Goal: Contribute content

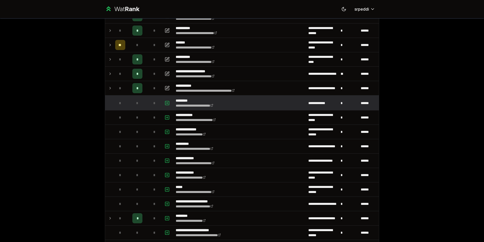
scroll to position [290, 0]
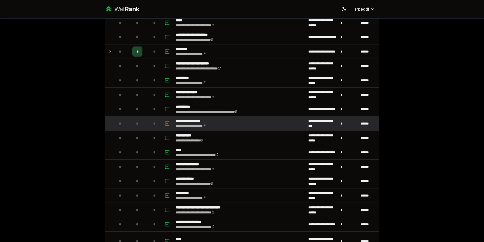
click at [167, 123] on icon "button" at bounding box center [167, 123] width 5 height 6
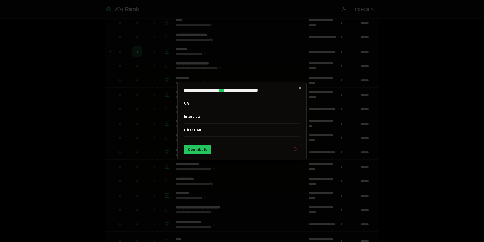
click at [200, 115] on button "Interview" at bounding box center [242, 116] width 117 height 13
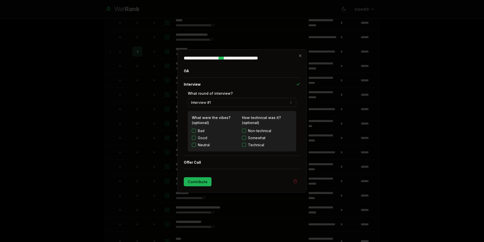
click at [198, 178] on button "Contribute" at bounding box center [198, 181] width 28 height 9
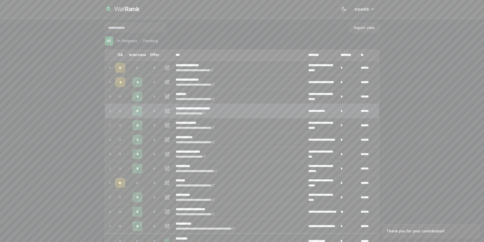
scroll to position [160, 0]
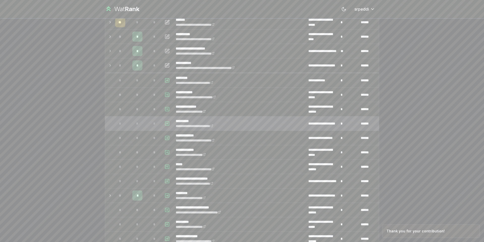
click at [165, 123] on icon "button" at bounding box center [167, 123] width 5 height 6
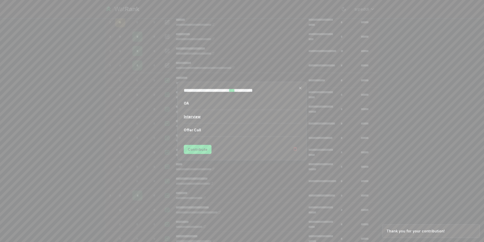
click at [198, 117] on button "Interview" at bounding box center [242, 116] width 117 height 13
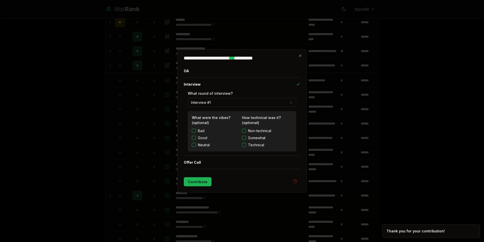
click at [202, 183] on button "Contribute" at bounding box center [198, 181] width 28 height 9
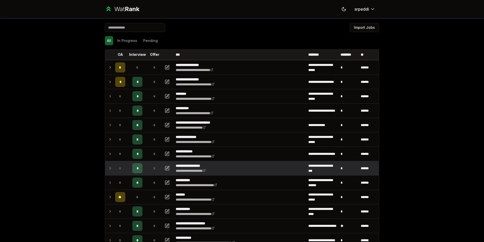
scroll to position [0, 0]
